Goal: Obtain resource: Download file/media

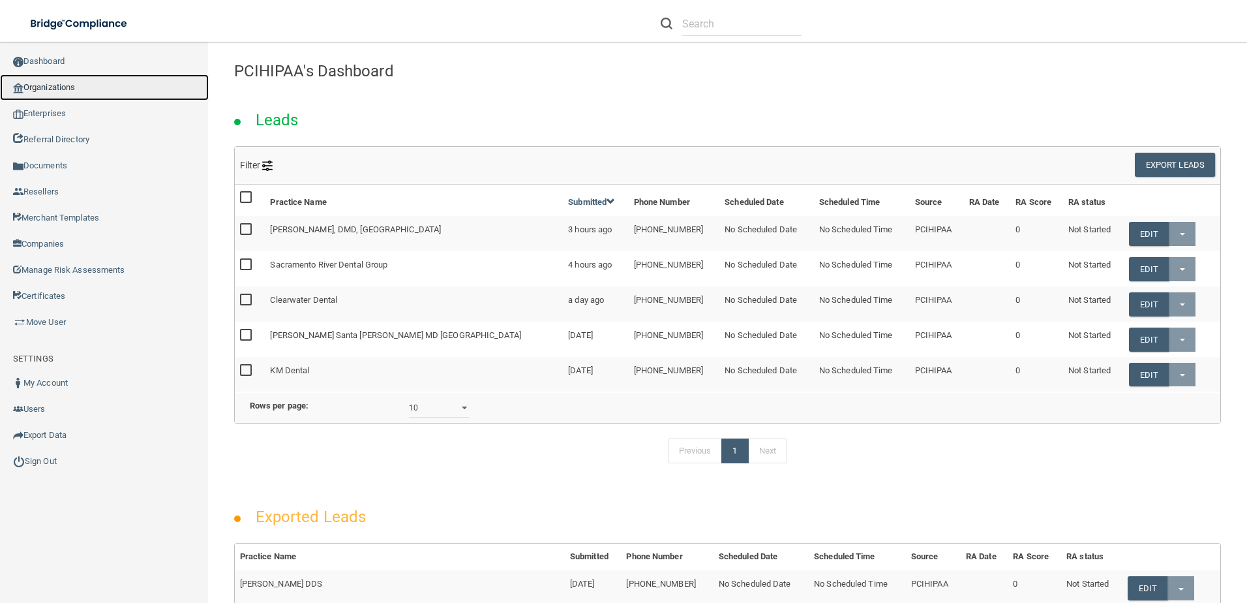
click at [85, 93] on link "Organizations" at bounding box center [104, 87] width 209 height 26
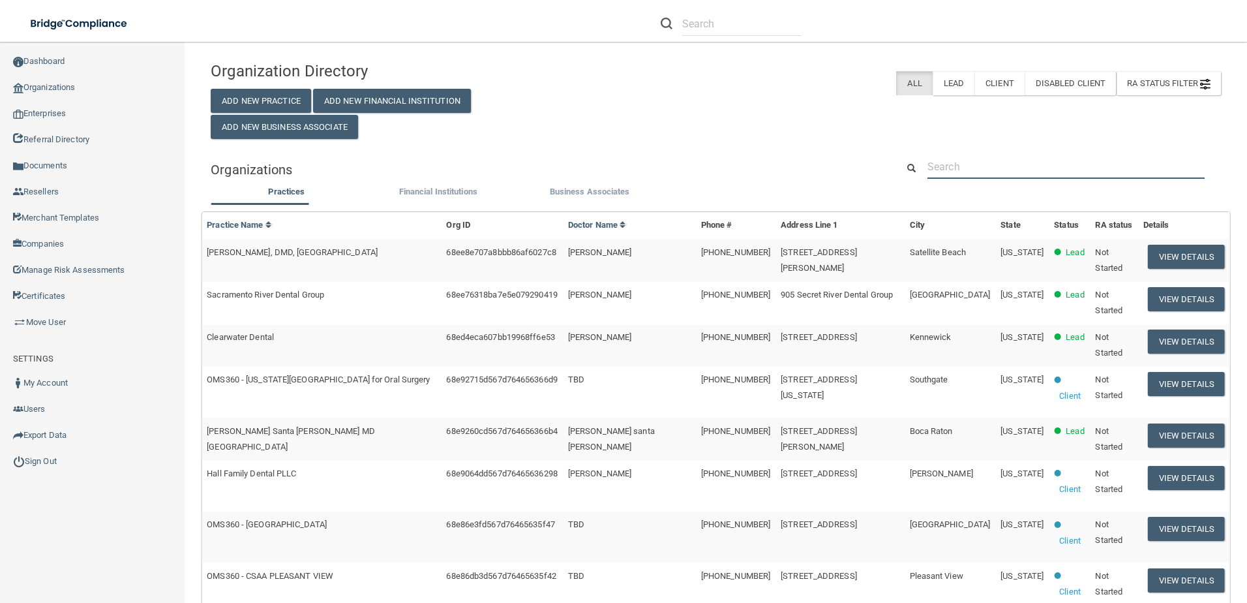
click at [963, 162] on input "text" at bounding box center [1066, 167] width 277 height 24
paste input "Ojai Advanced Dentistry"
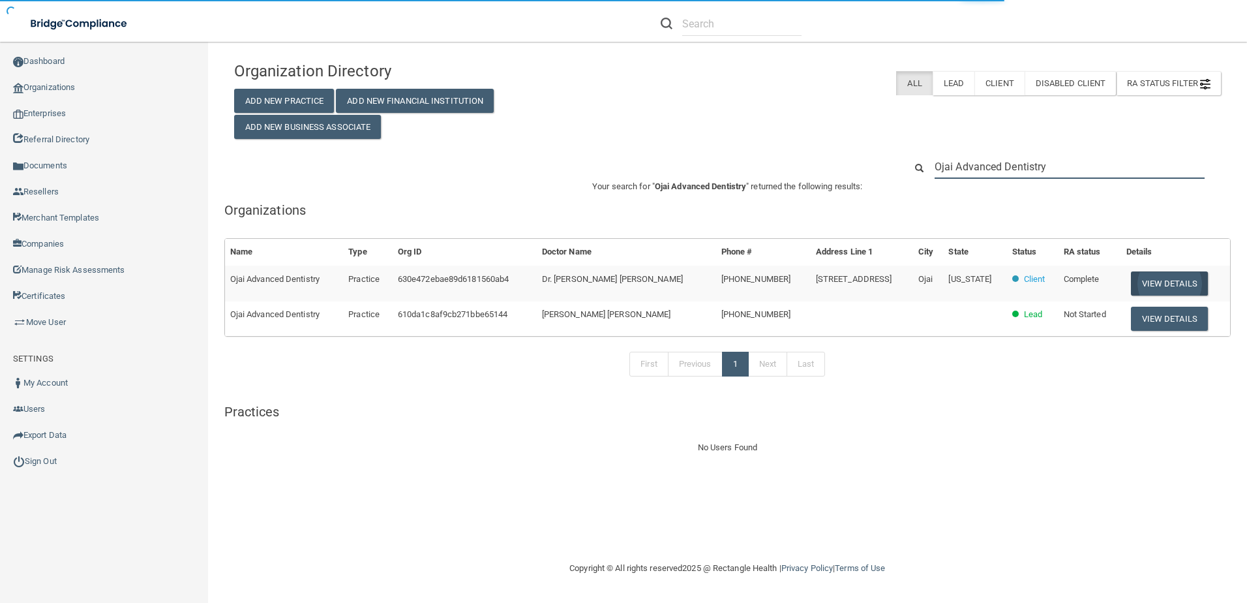
type input "Ojai Advanced Dentistry"
click at [1131, 281] on button "View Details" at bounding box center [1169, 283] width 77 height 24
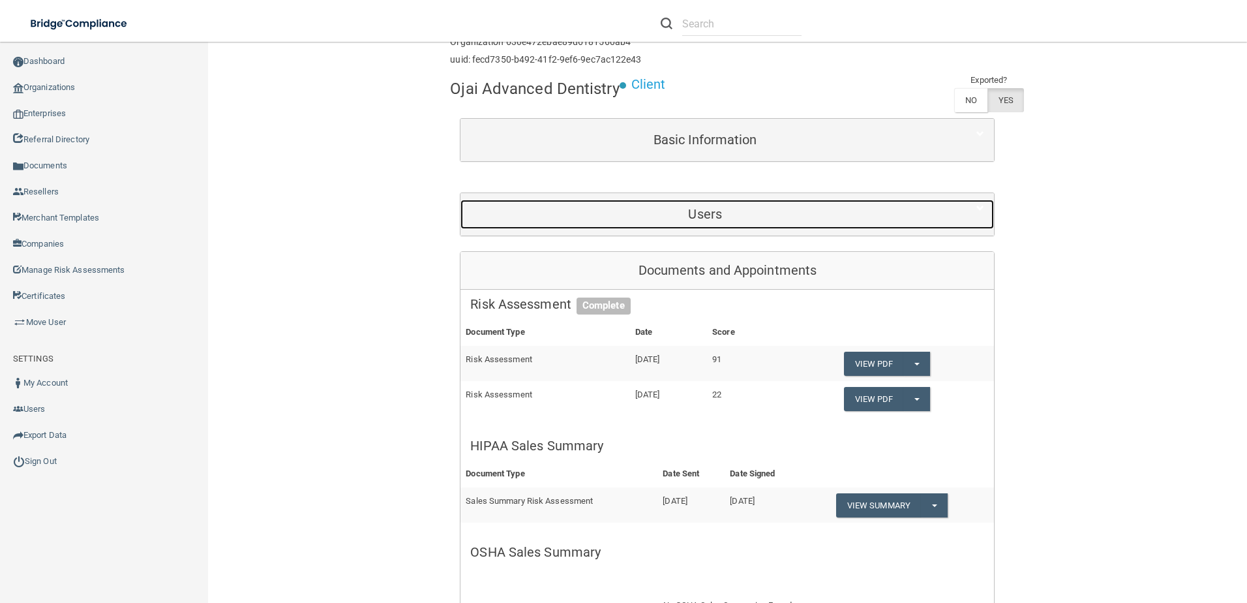
click at [645, 217] on h5 "Users" at bounding box center [705, 214] width 470 height 14
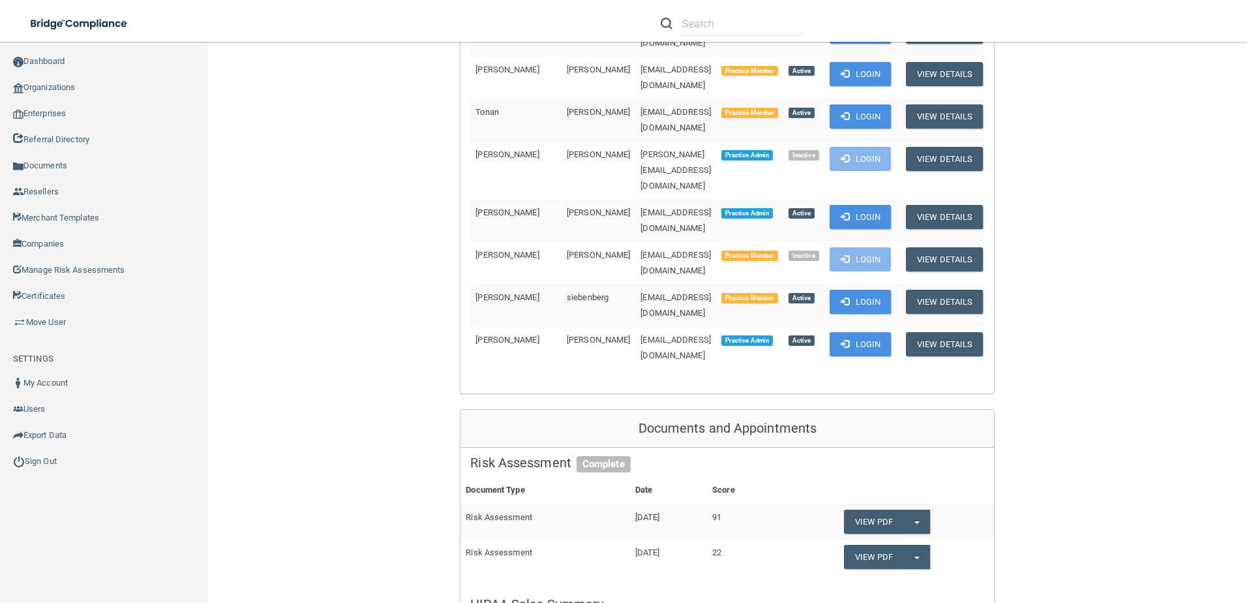
scroll to position [783, 0]
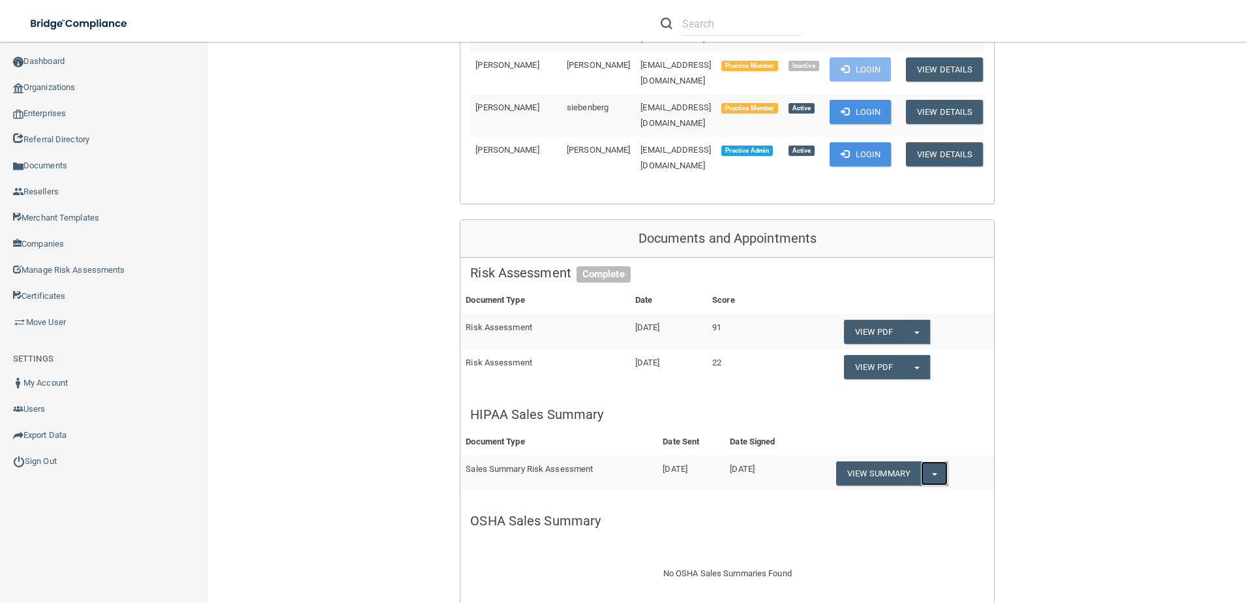
click at [936, 473] on span "button" at bounding box center [934, 474] width 5 height 3
click at [912, 490] on link "Download as PDF" at bounding box center [890, 500] width 108 height 20
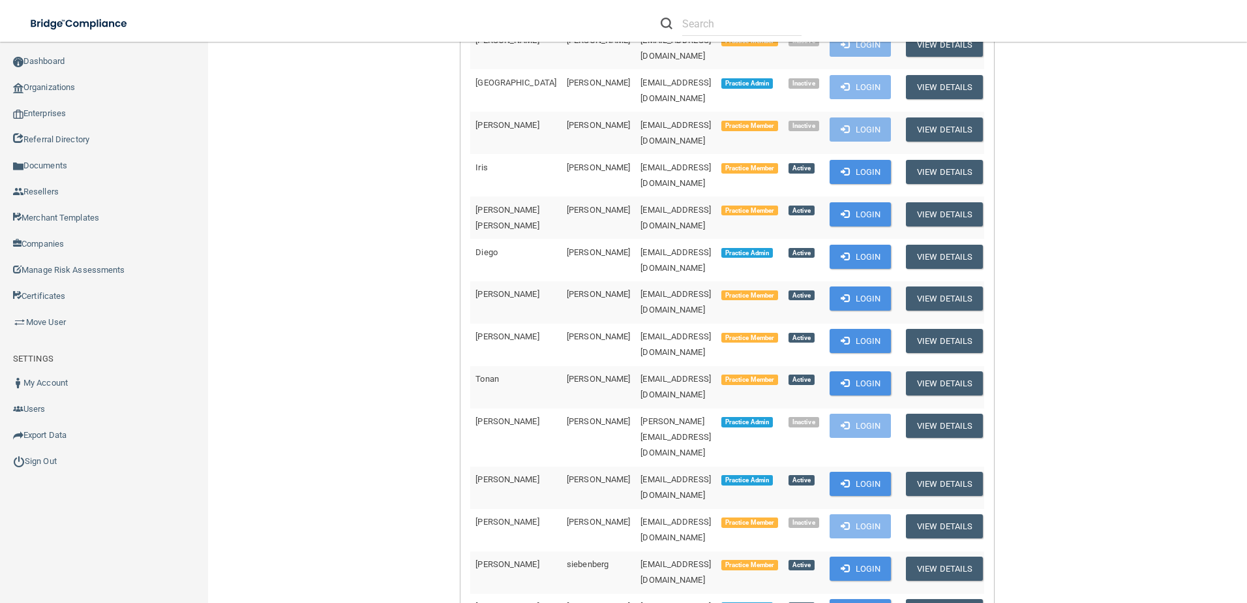
scroll to position [261, 0]
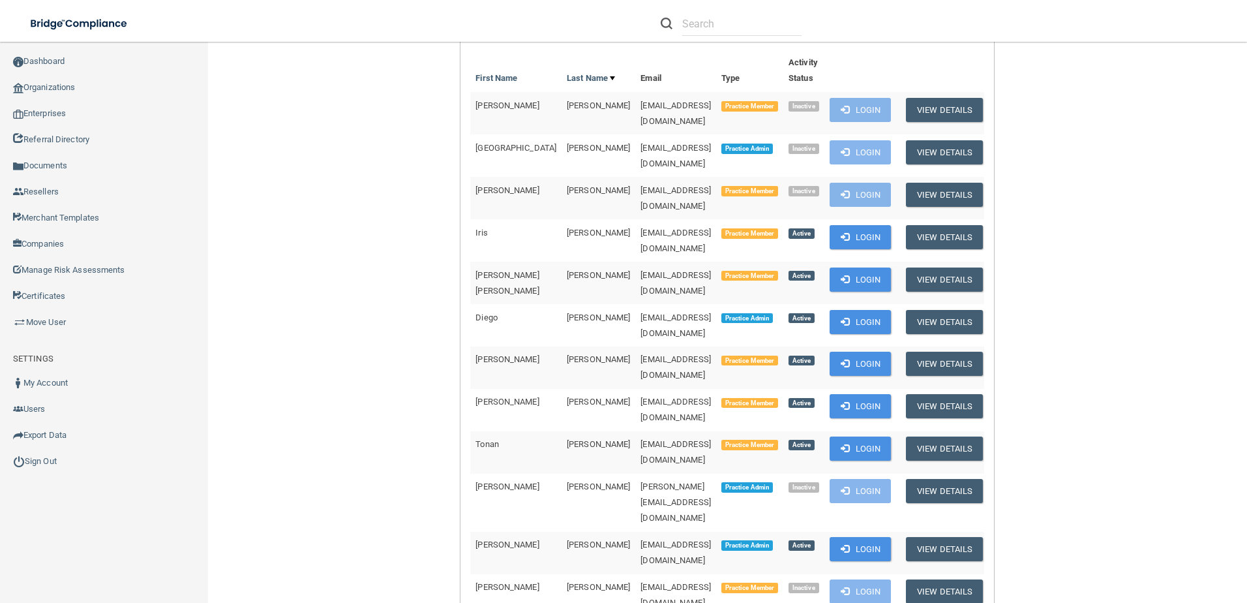
click at [704, 262] on td "[EMAIL_ADDRESS][DOMAIN_NAME]" at bounding box center [675, 283] width 81 height 42
